Goal: Information Seeking & Learning: Learn about a topic

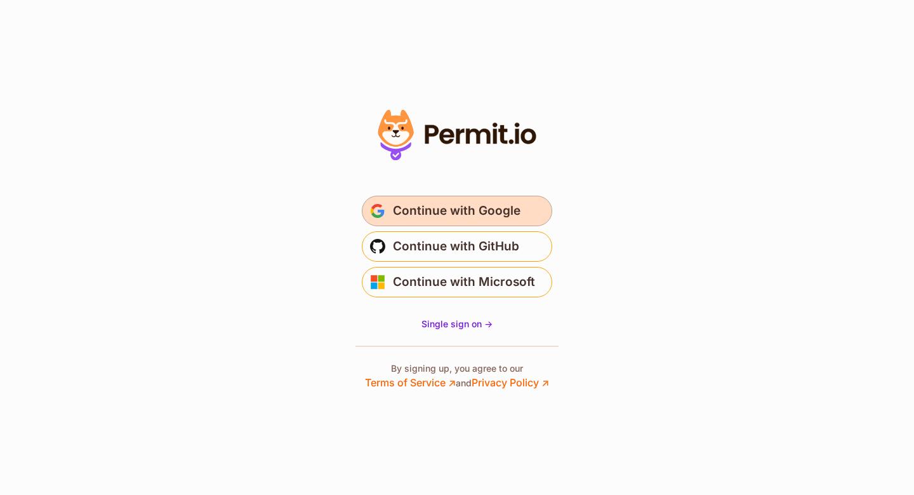
click at [473, 201] on span "Continue with Google" at bounding box center [457, 211] width 128 height 20
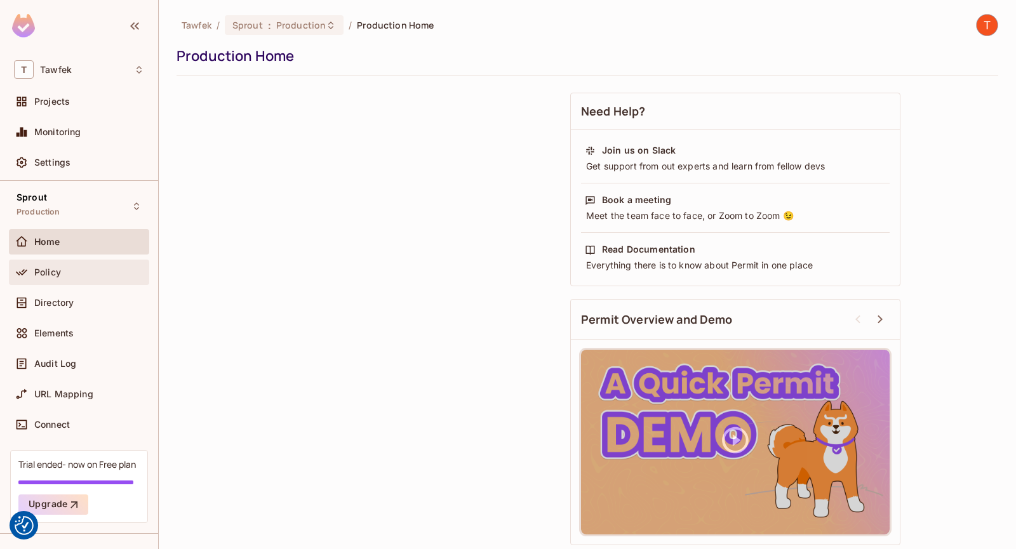
click at [91, 277] on div "Policy" at bounding box center [79, 272] width 130 height 15
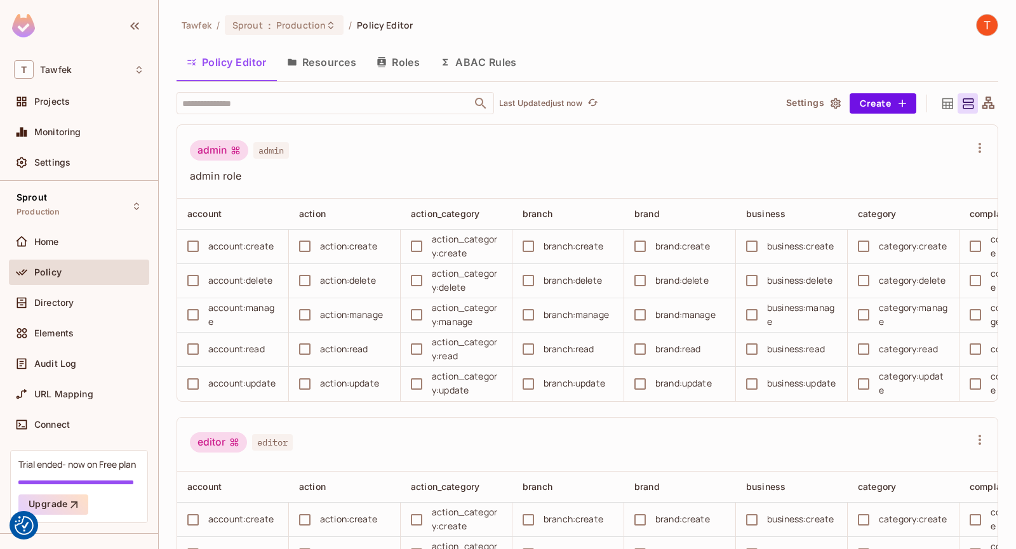
click at [578, 251] on div "branch:create" at bounding box center [573, 246] width 60 height 14
drag, startPoint x: 574, startPoint y: 262, endPoint x: 569, endPoint y: 274, distance: 13.7
click at [573, 262] on td "branch:create" at bounding box center [568, 247] width 112 height 34
click at [567, 278] on div "branch:delete" at bounding box center [572, 281] width 58 height 14
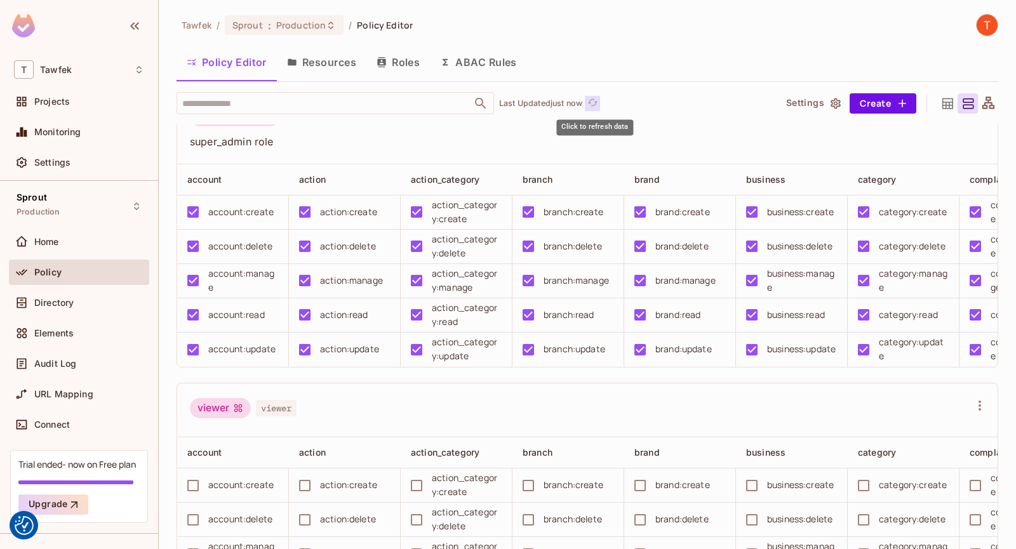
click at [592, 102] on icon "refresh" at bounding box center [592, 101] width 10 height 7
